Goal: Information Seeking & Learning: Learn about a topic

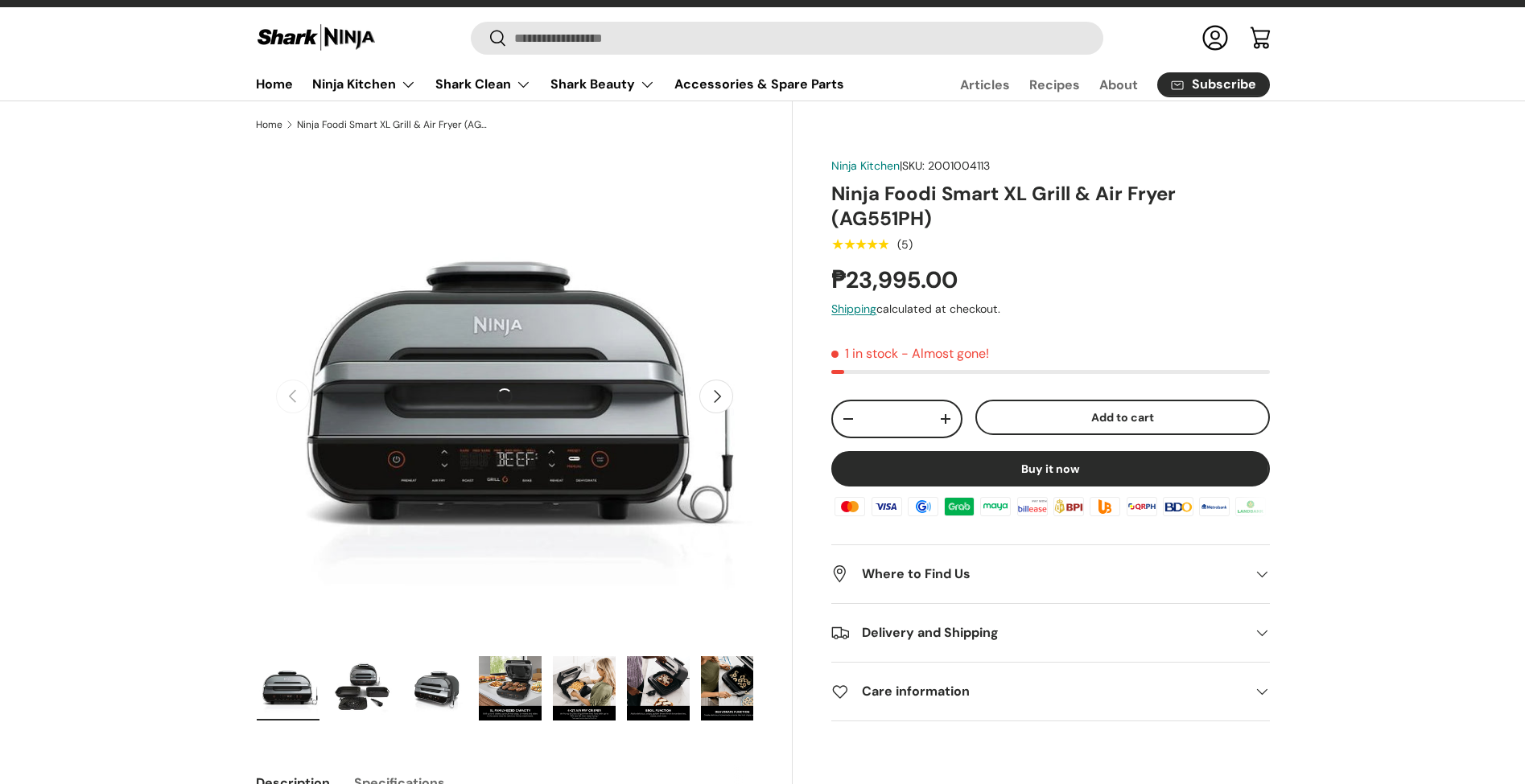
scroll to position [169, 0]
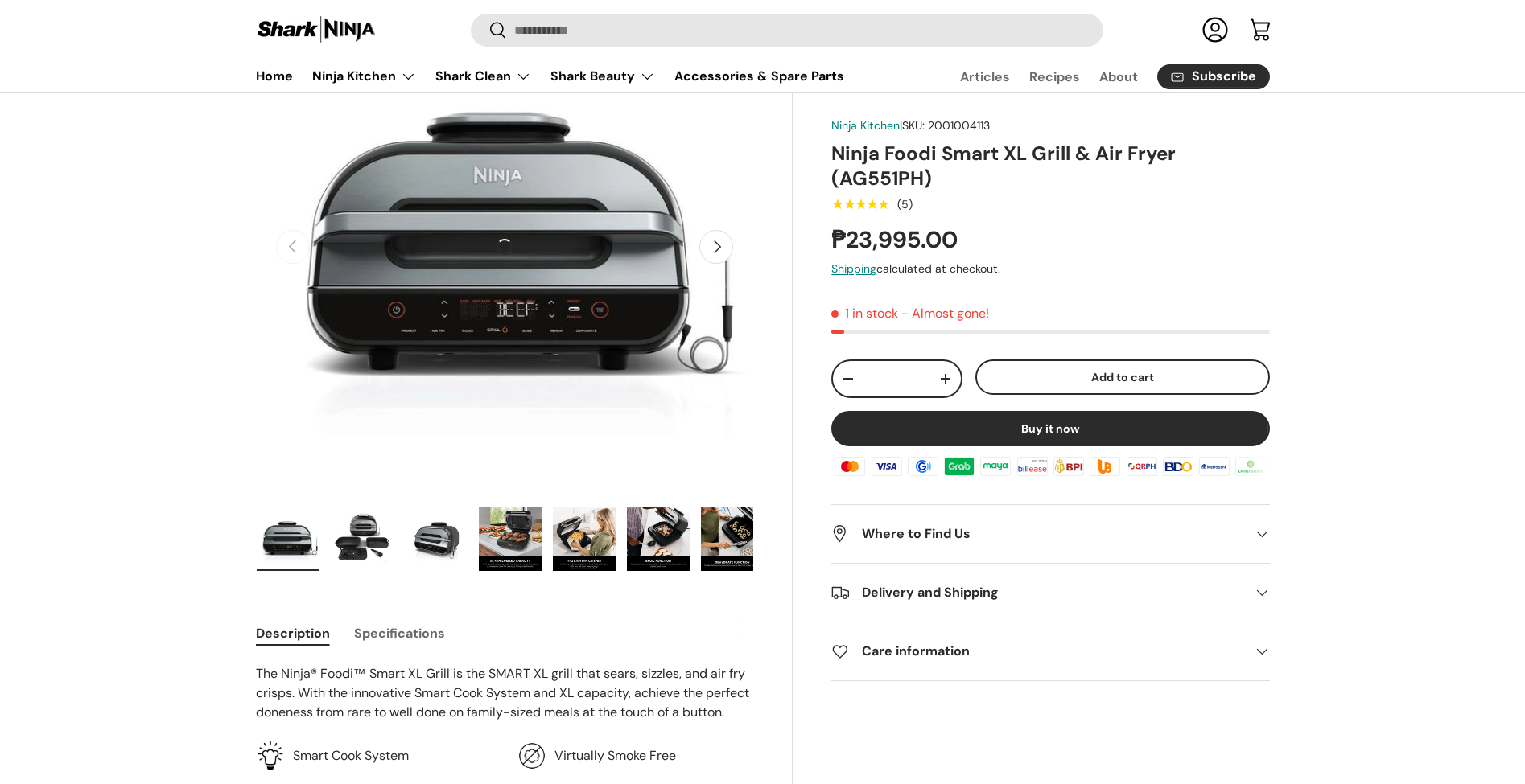
click at [722, 256] on button "Next" at bounding box center [715, 246] width 34 height 34
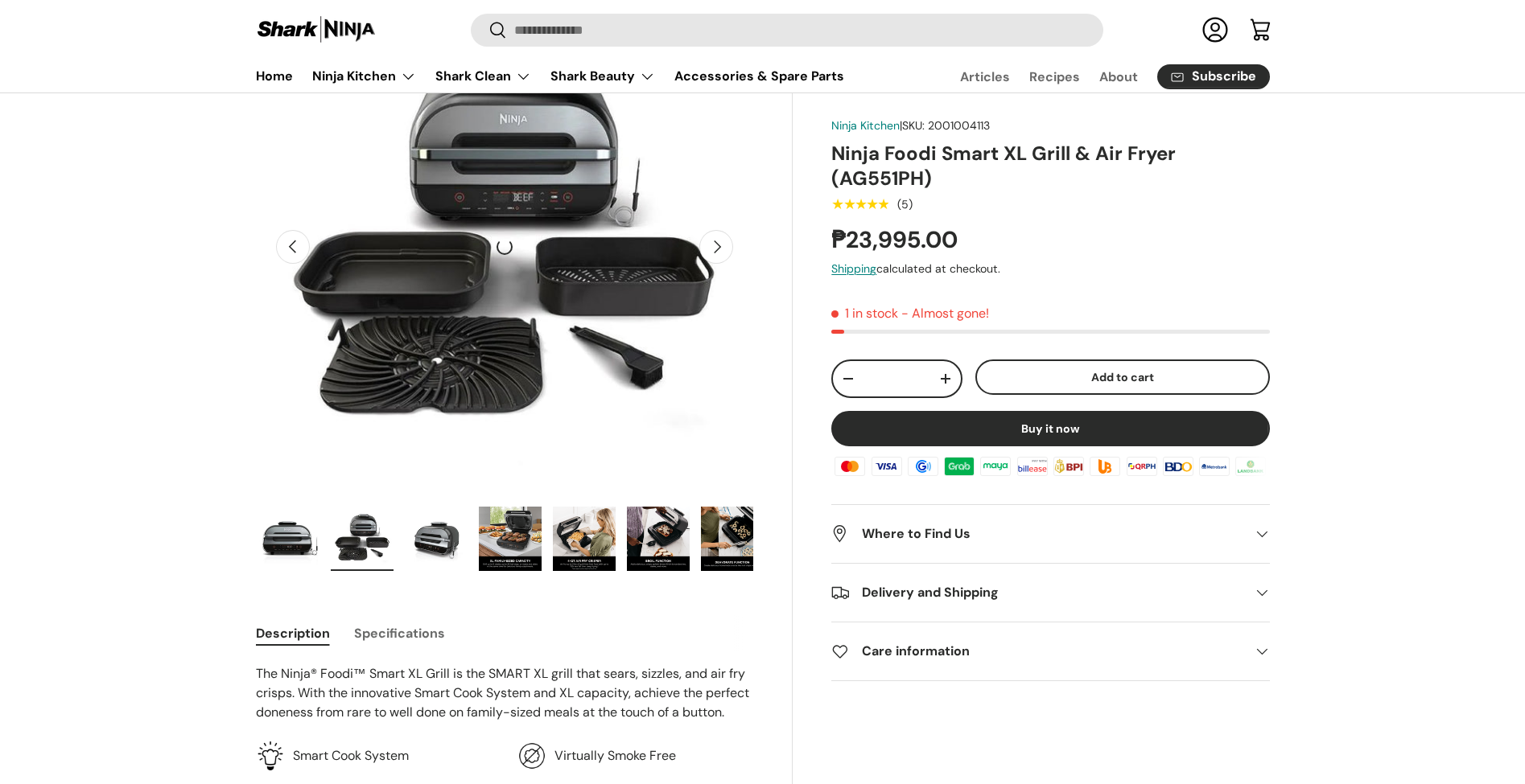
click at [722, 256] on button "Next" at bounding box center [715, 246] width 34 height 34
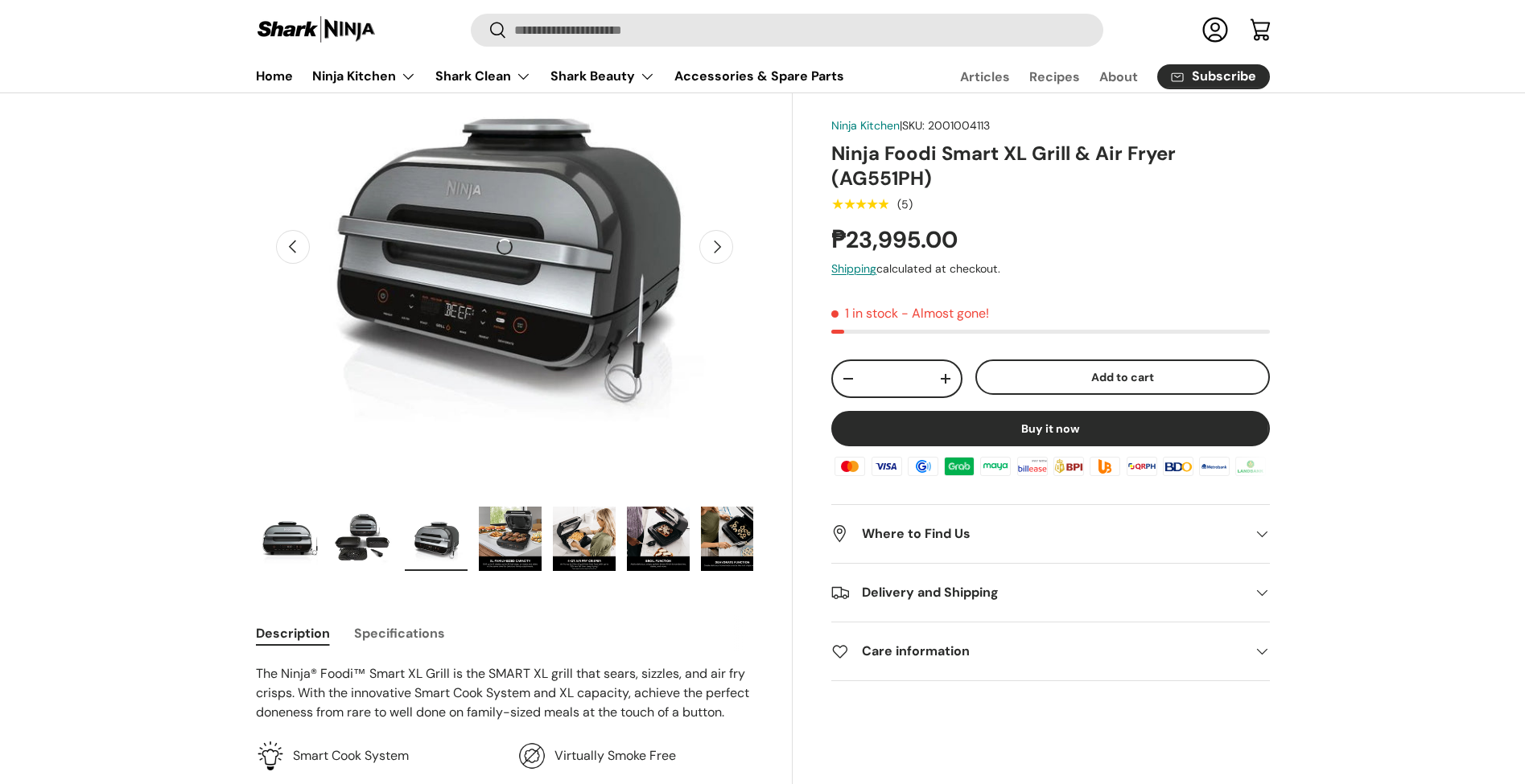
click at [722, 256] on button "Next" at bounding box center [715, 246] width 34 height 34
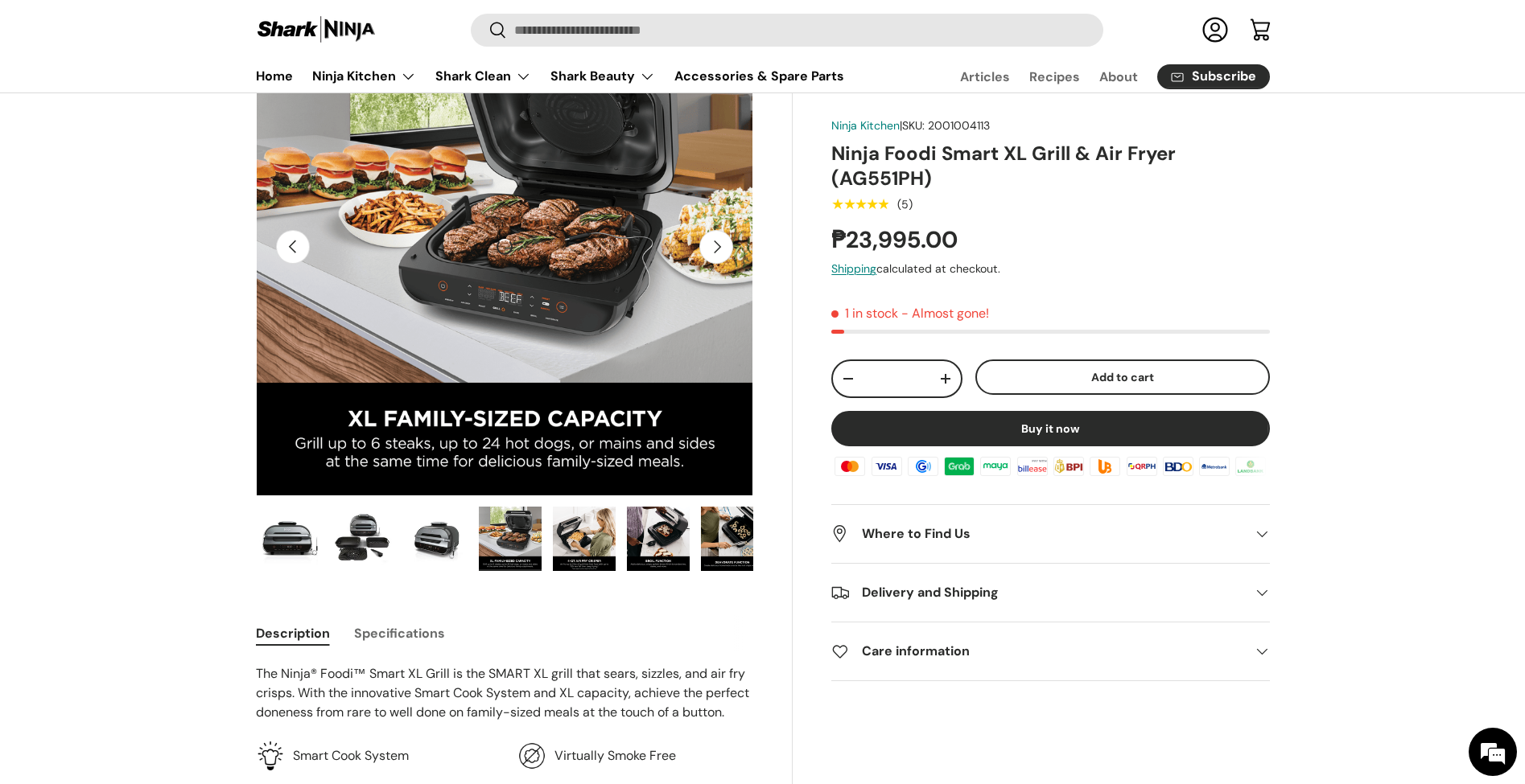
click at [722, 256] on button "Next" at bounding box center [715, 246] width 34 height 34
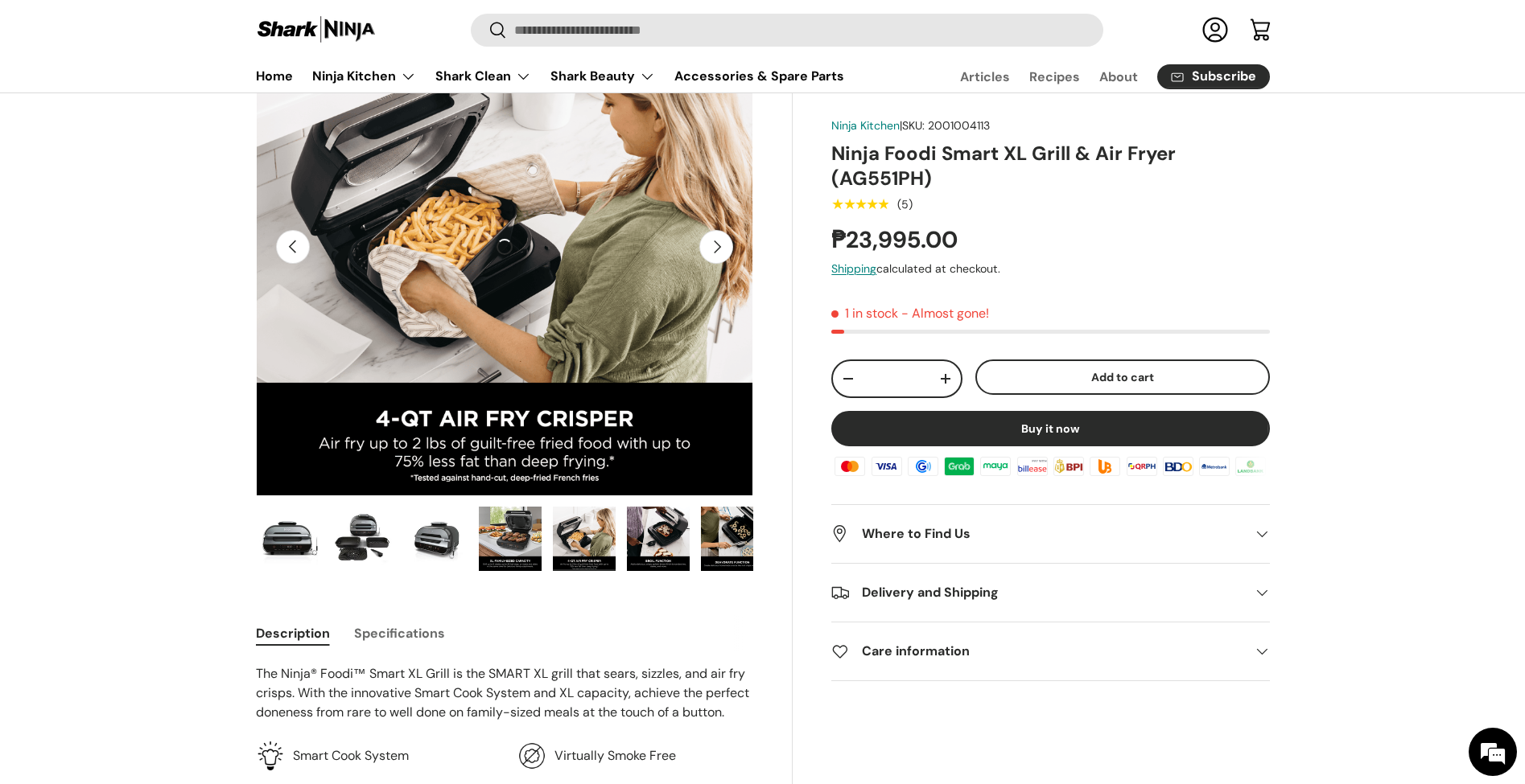
click at [722, 256] on button "Next" at bounding box center [715, 246] width 34 height 34
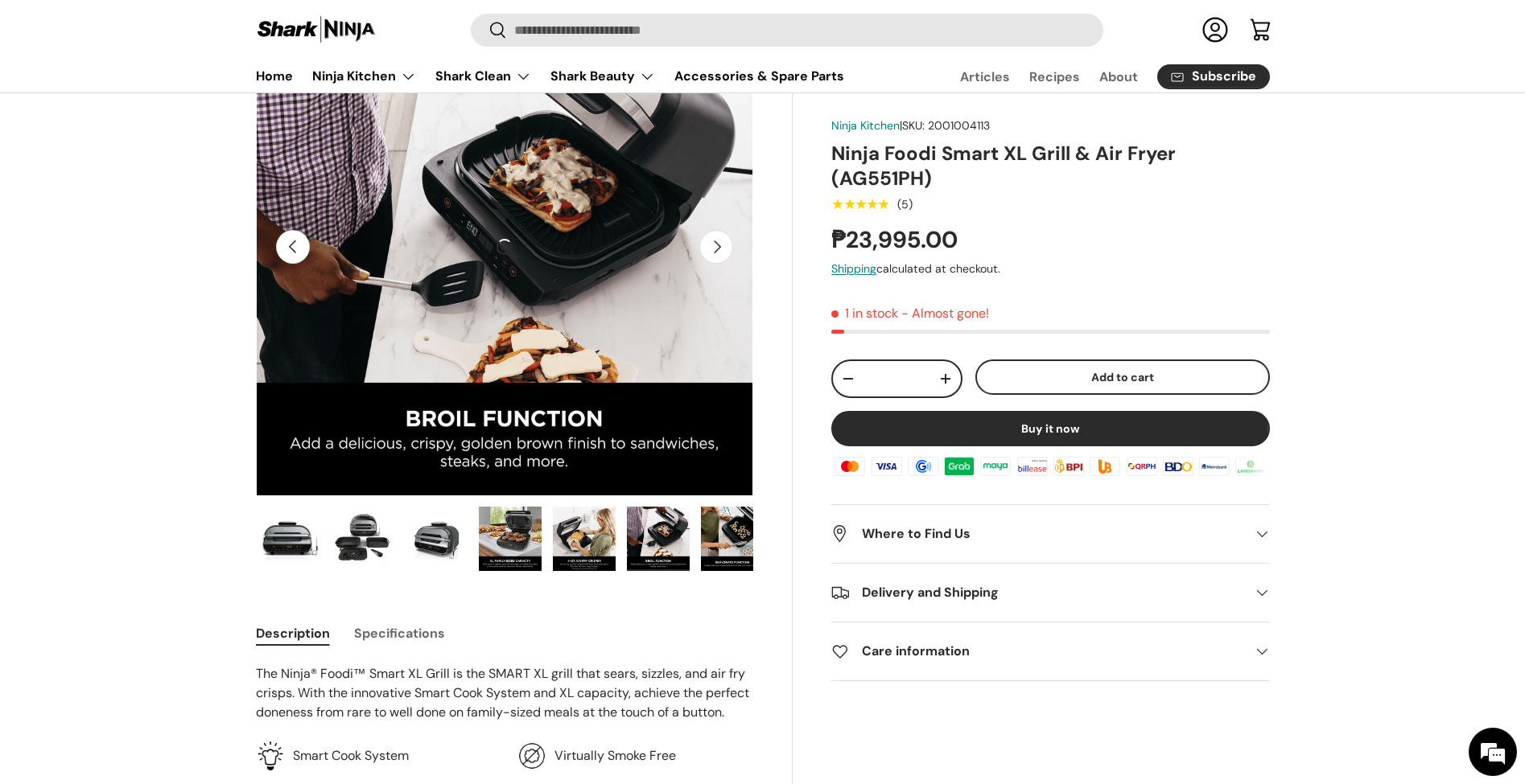
click at [722, 256] on button "Next" at bounding box center [715, 246] width 34 height 34
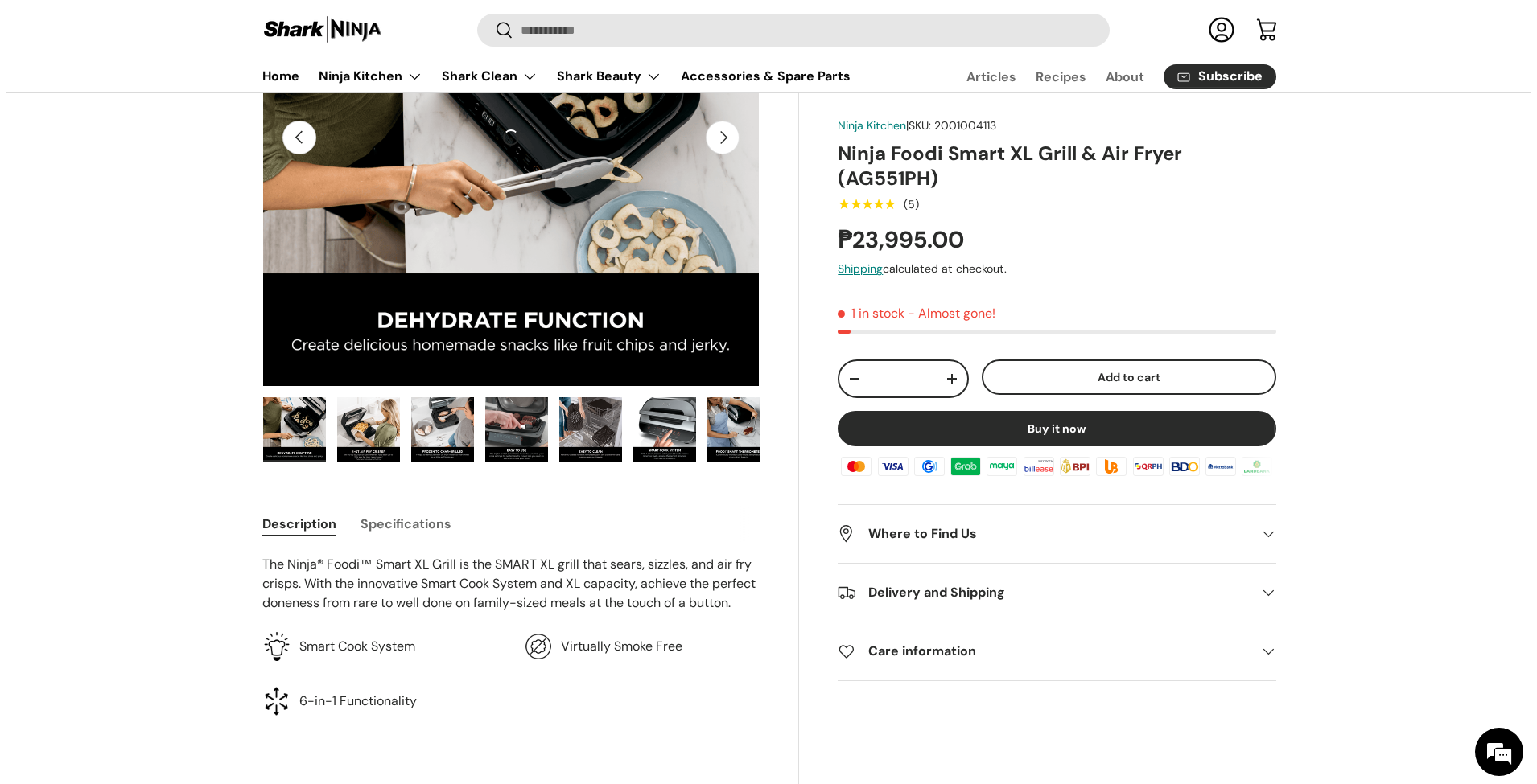
scroll to position [0, 0]
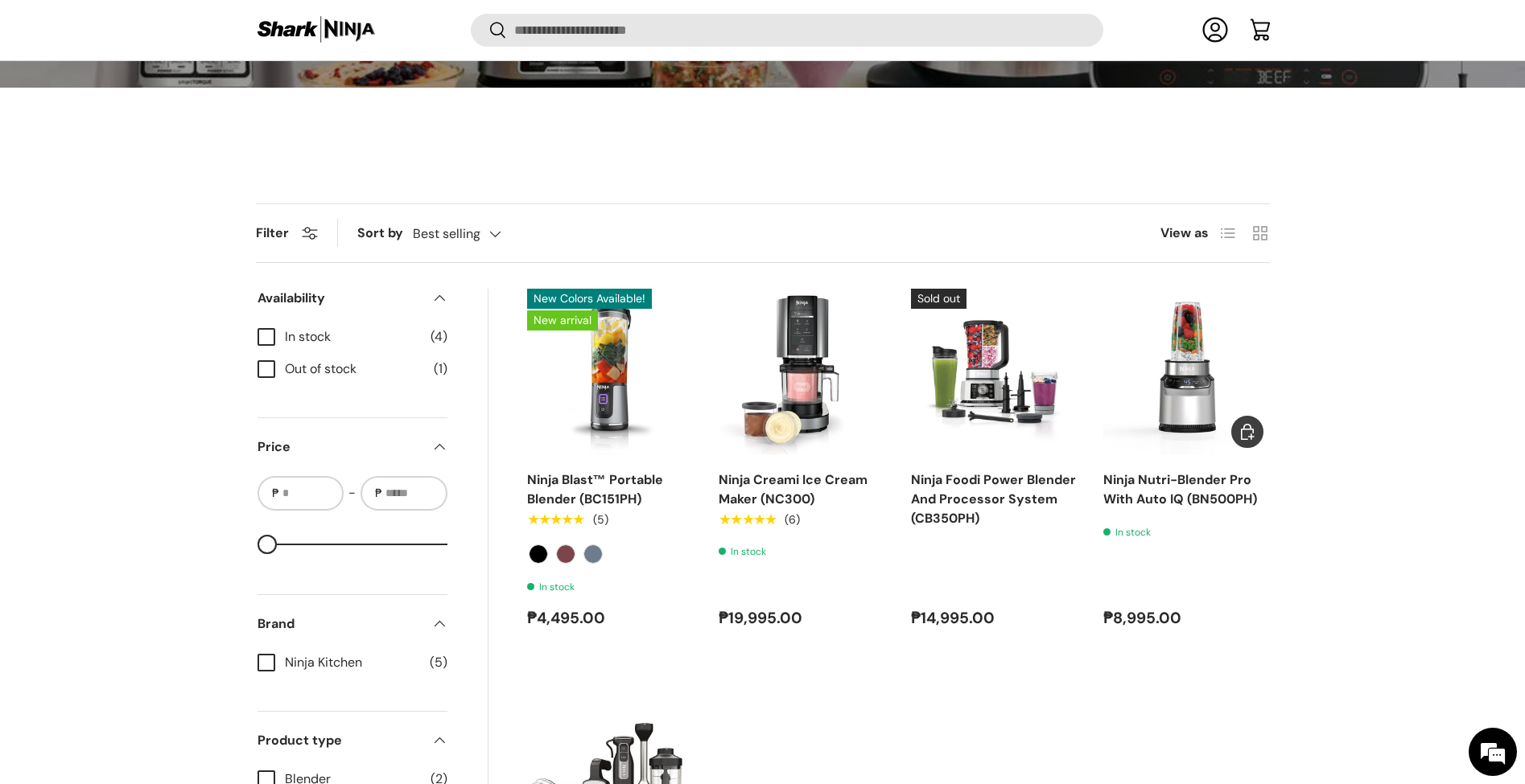
click at [0, 0] on img "Ninja Nutri-Blender Pro With Auto IQ (BN500PH)" at bounding box center [0, 0] width 0 height 0
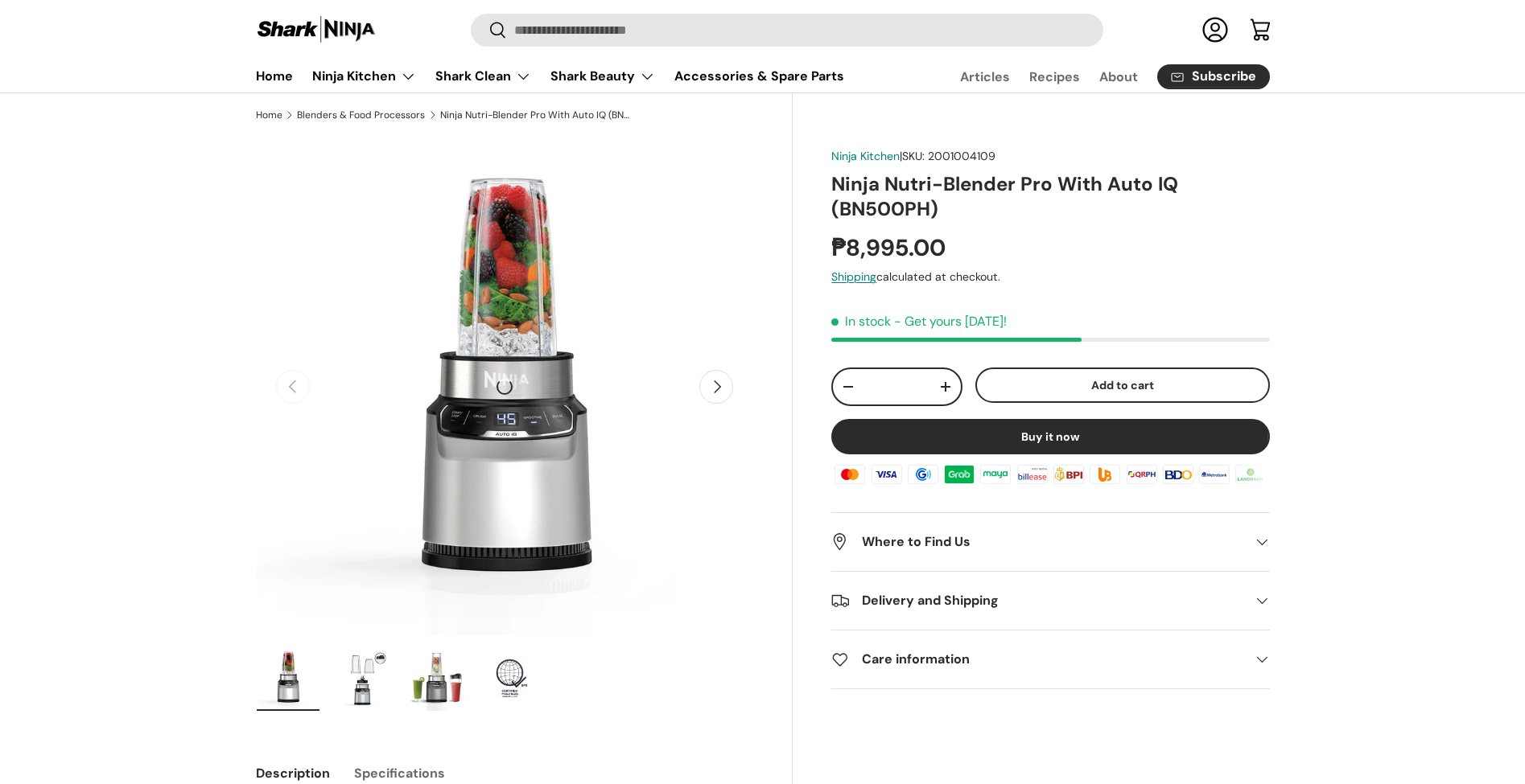
click at [704, 381] on button "Next" at bounding box center [715, 387] width 34 height 34
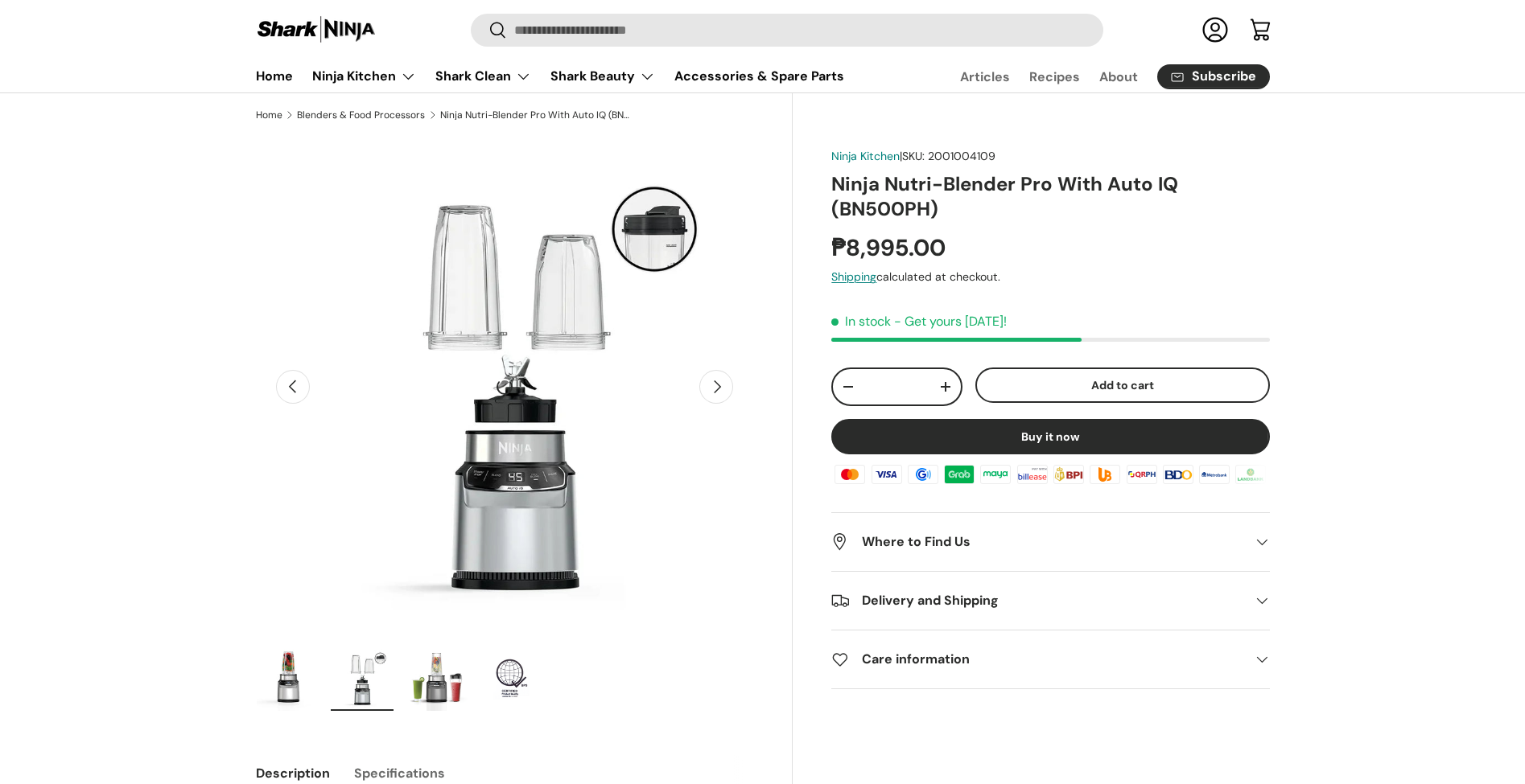
scroll to position [0, 506]
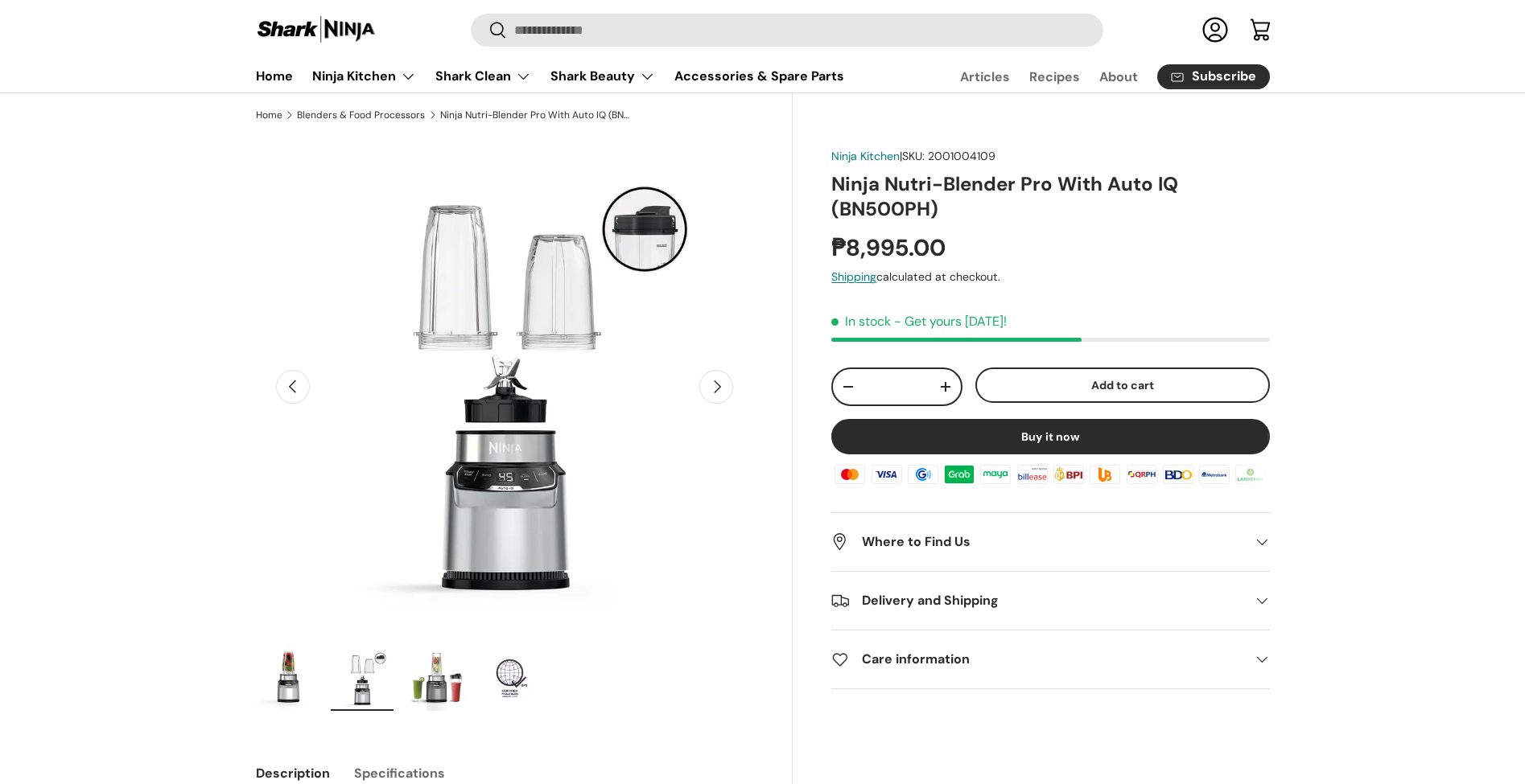
click at [709, 381] on button "Next" at bounding box center [715, 387] width 34 height 34
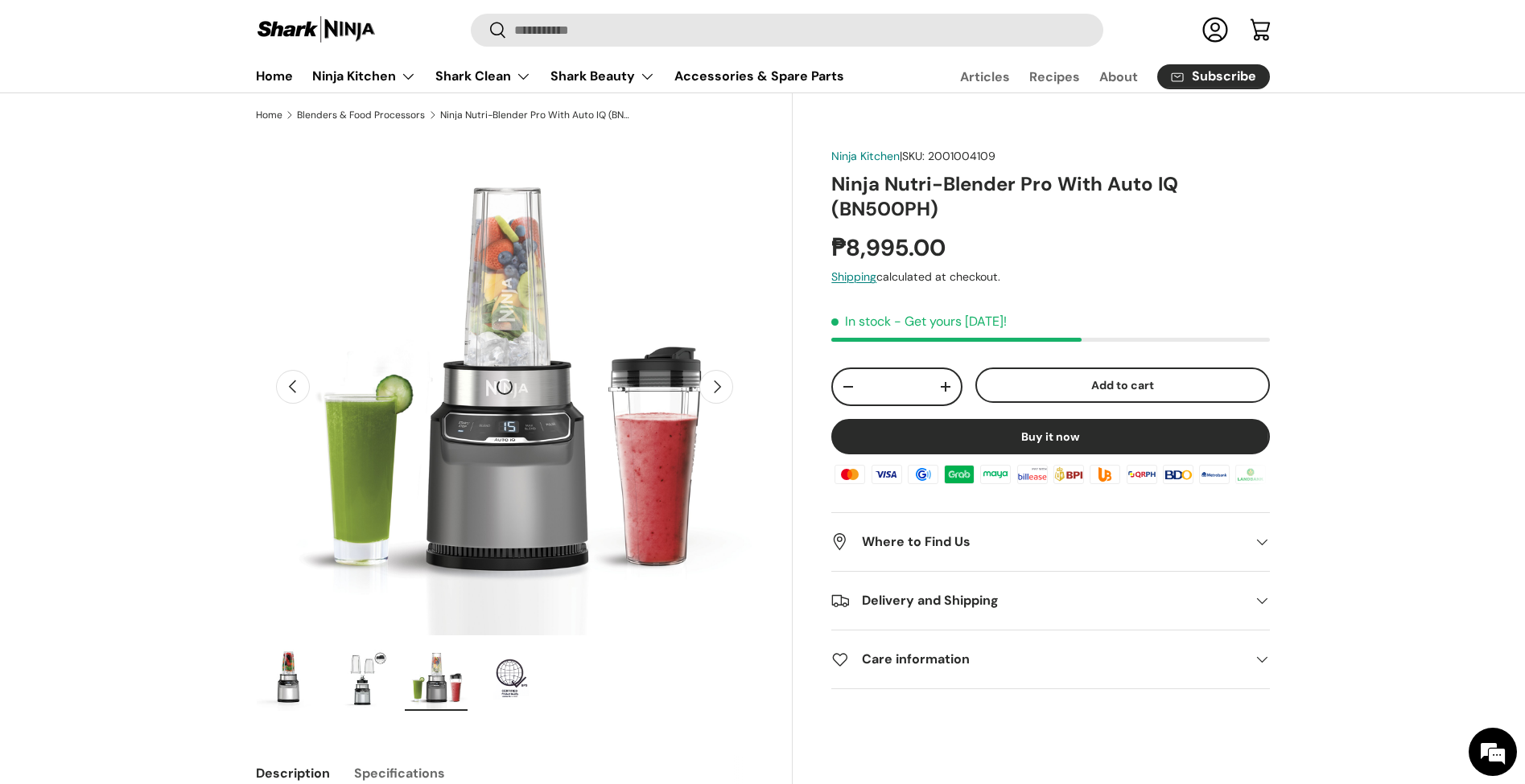
click at [314, 382] on img "Gallery Viewer" at bounding box center [504, 388] width 498 height 498
click at [288, 385] on button "Previous" at bounding box center [292, 387] width 34 height 34
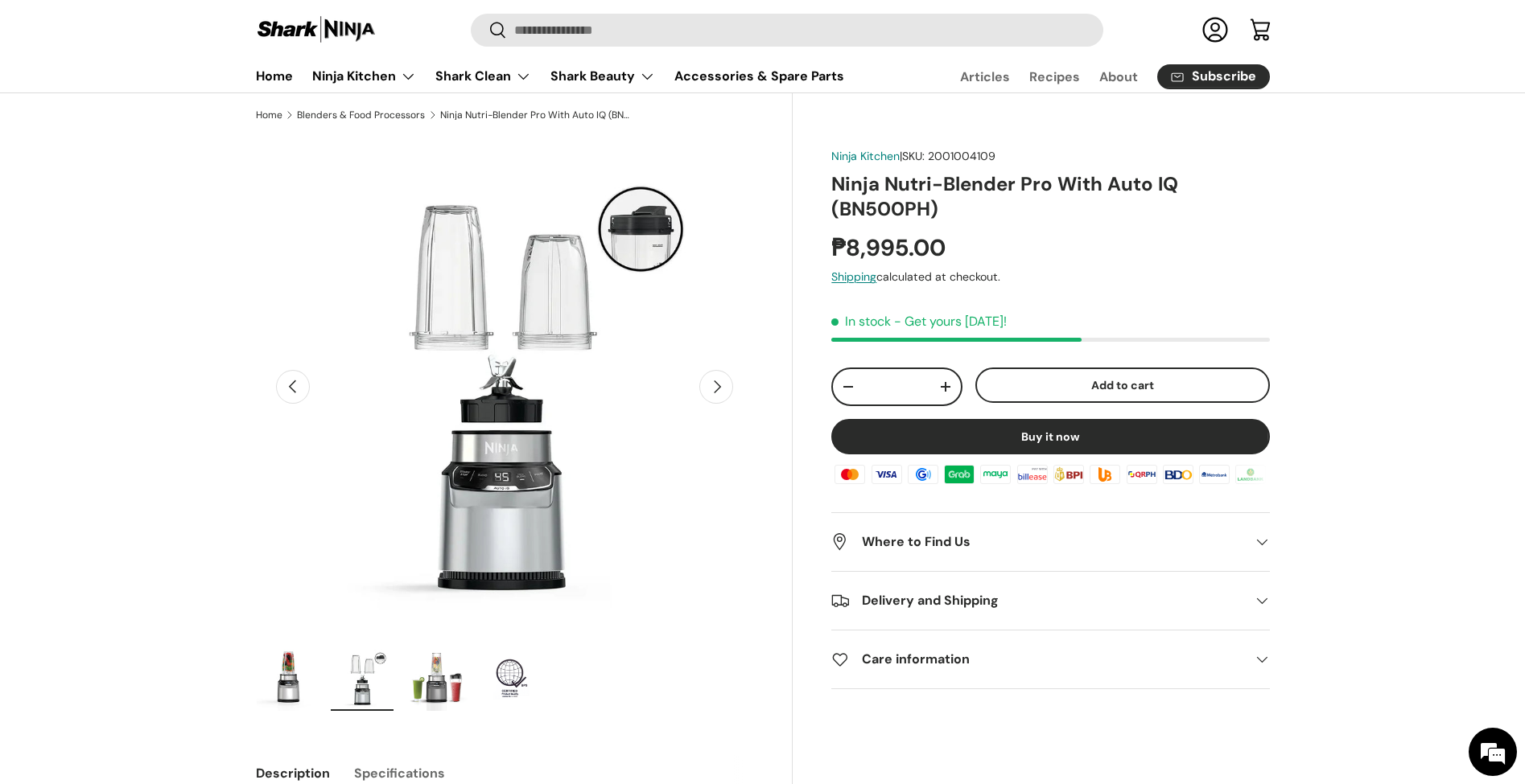
scroll to position [0, 140]
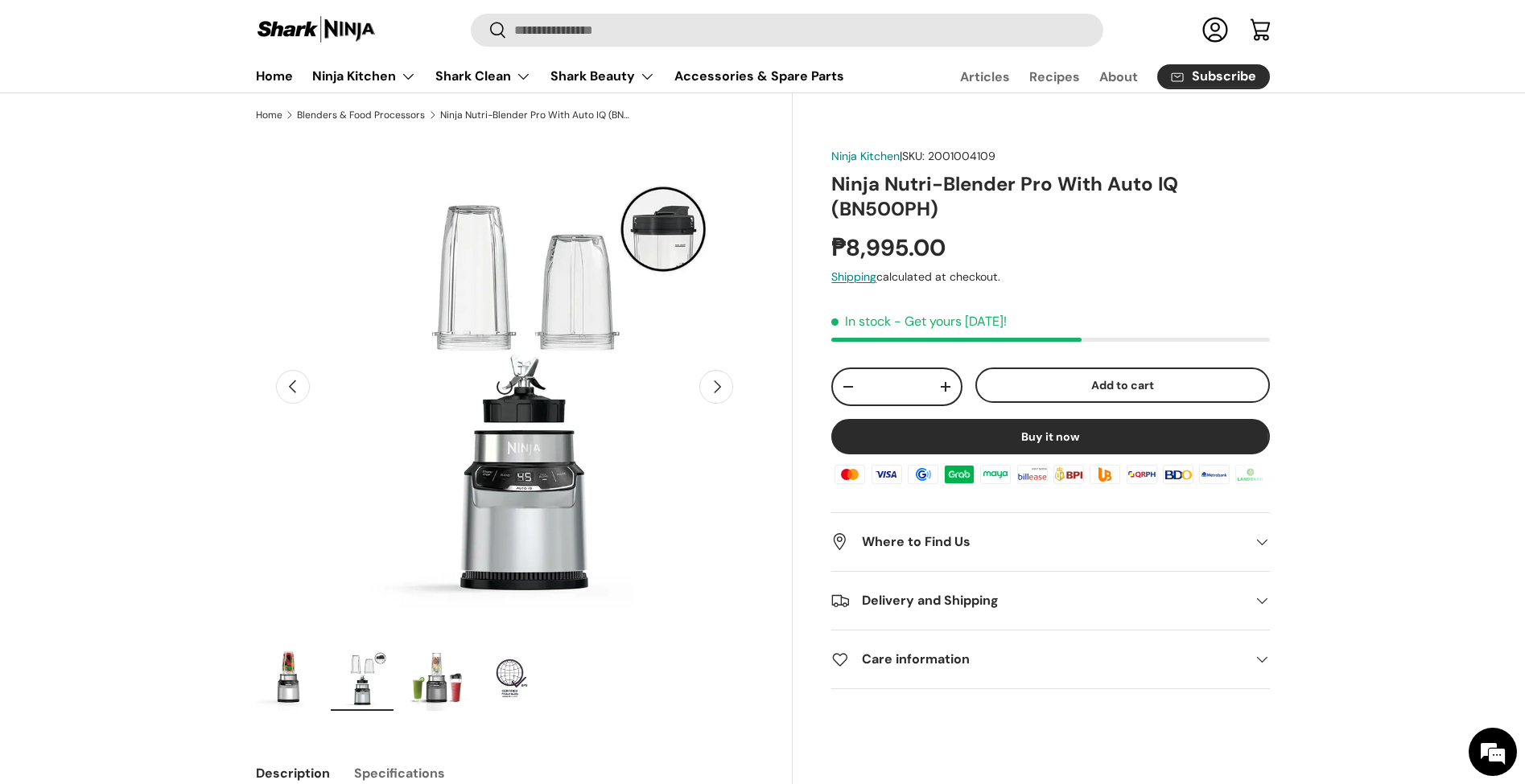
click at [288, 385] on button "Previous" at bounding box center [292, 387] width 34 height 34
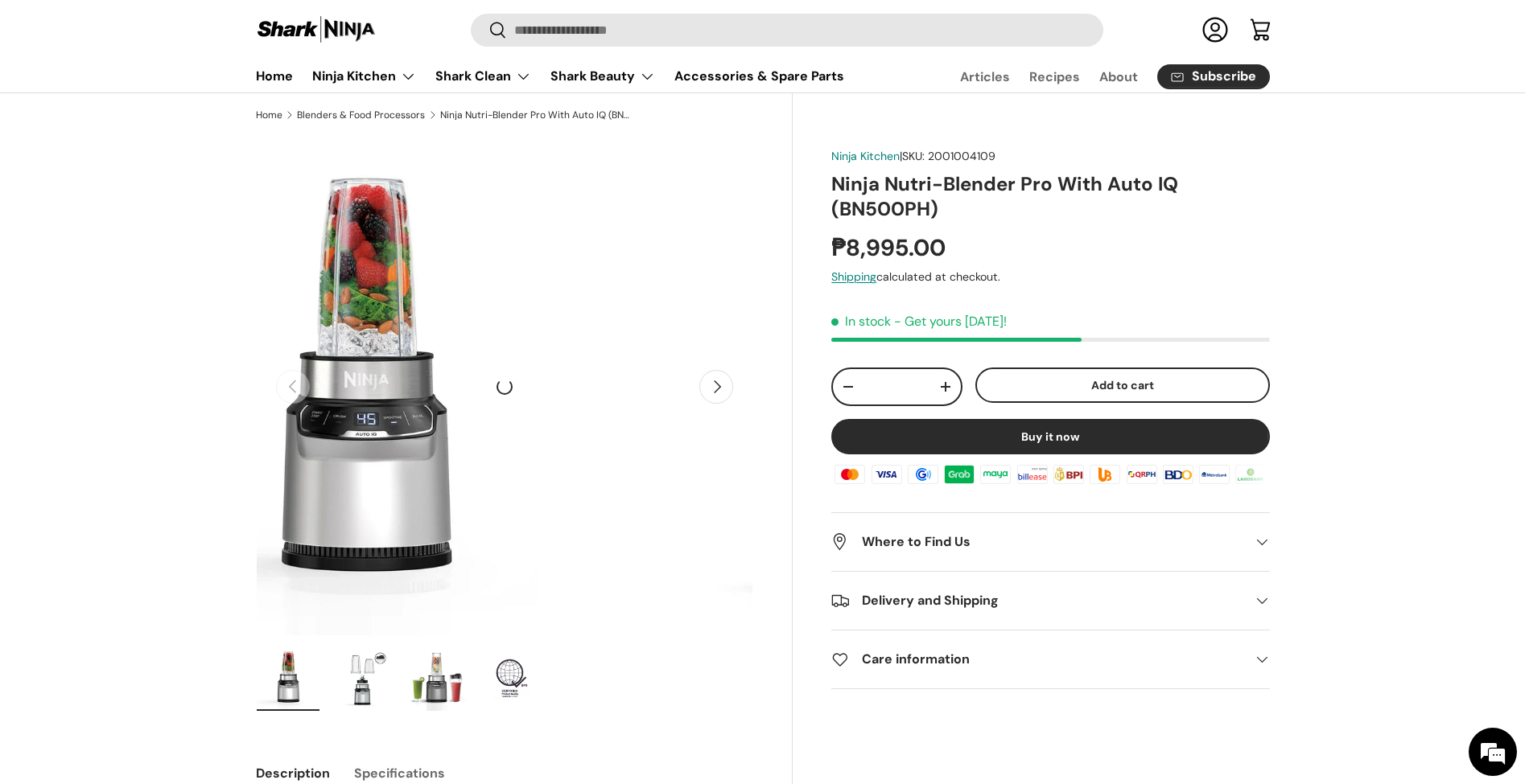
scroll to position [0, 0]
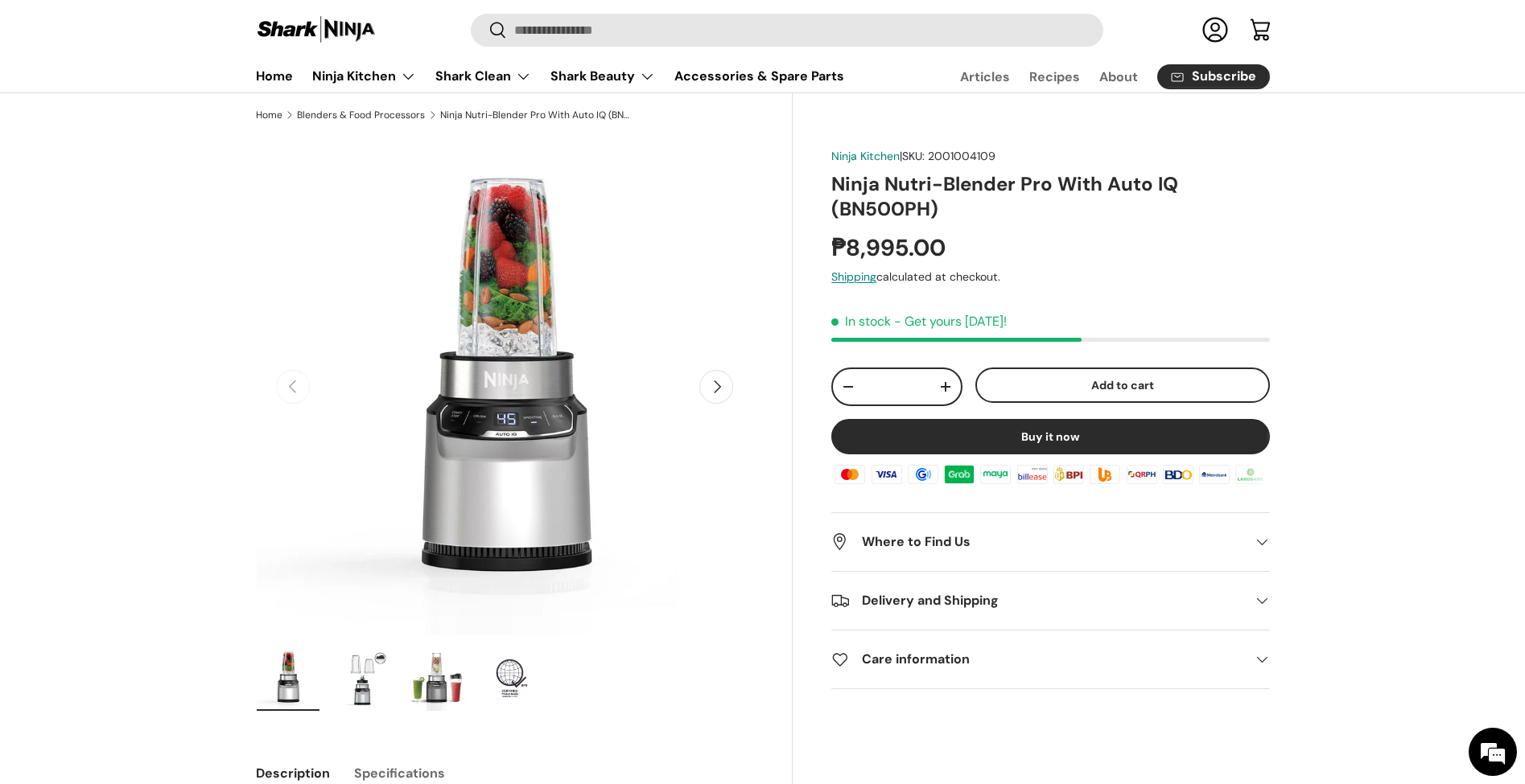
click at [725, 375] on button "Next" at bounding box center [715, 387] width 34 height 34
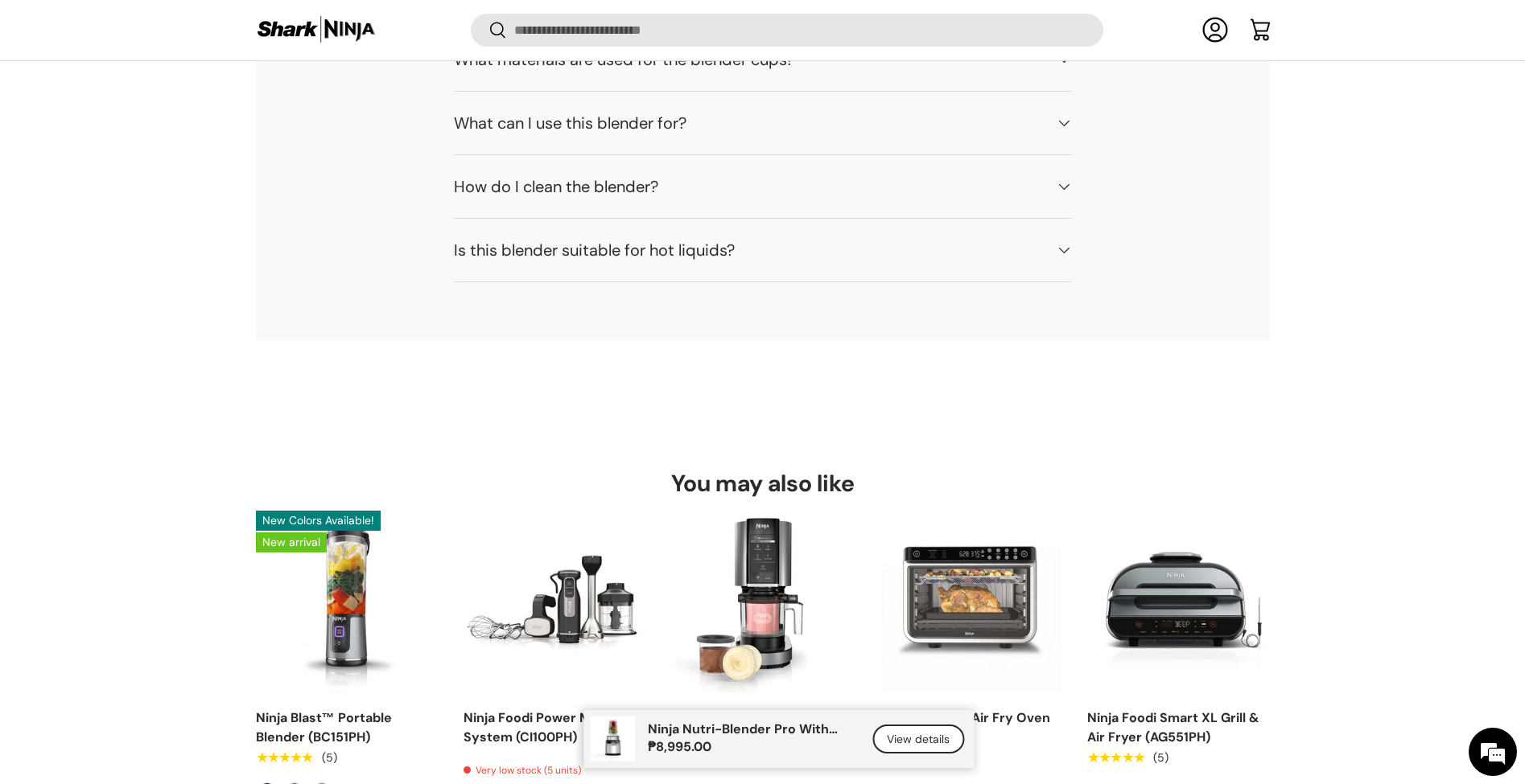
scroll to position [10362, 0]
